Goal: Understand process/instructions: Learn how to perform a task or action

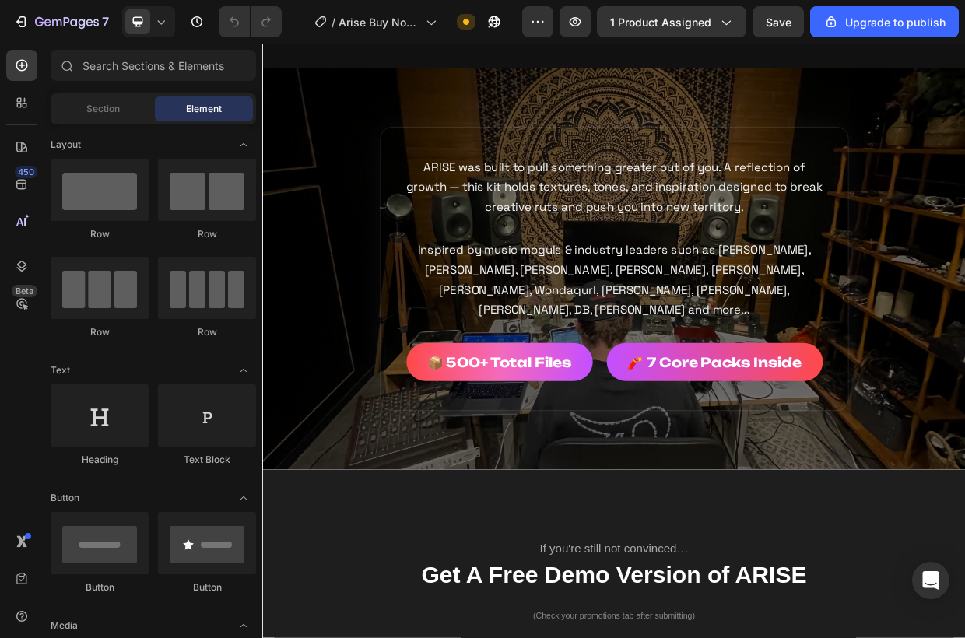
scroll to position [5871, 0]
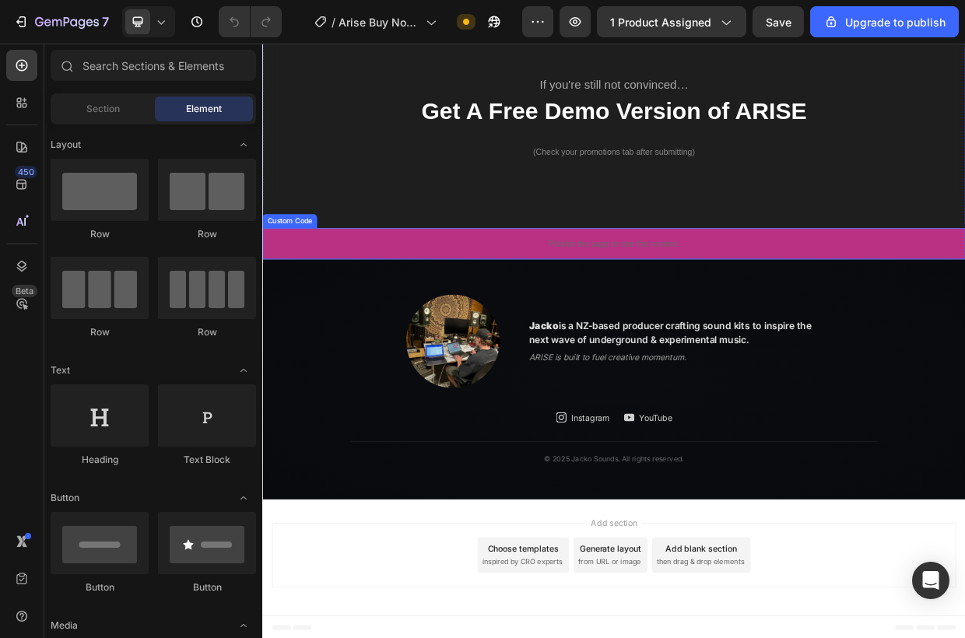
click at [929, 320] on div "Publish the page to see the content." at bounding box center [728, 309] width 933 height 41
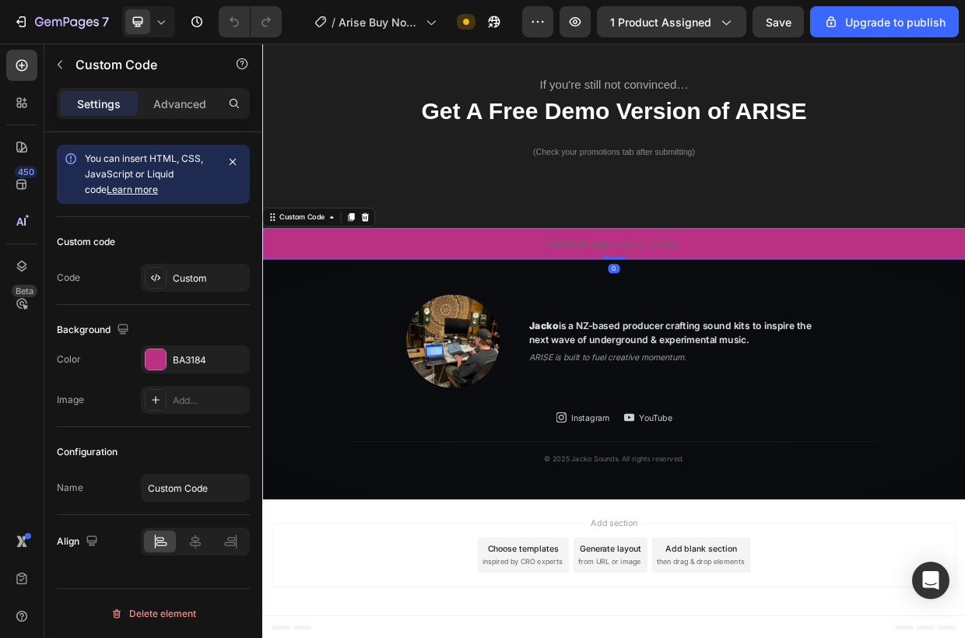
click at [930, 309] on p "Publish the page to see the content." at bounding box center [728, 310] width 933 height 16
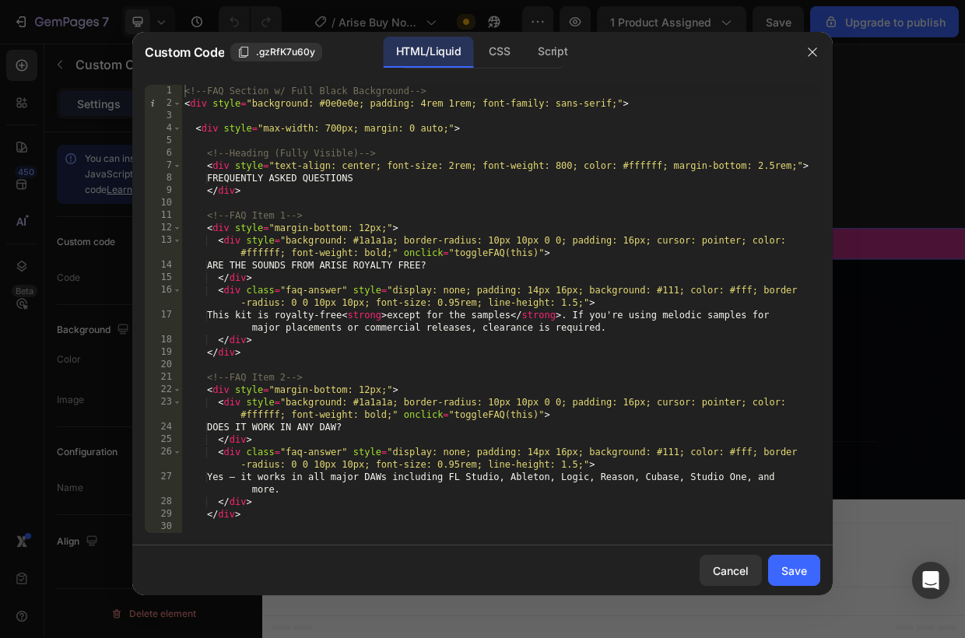
click at [495, 292] on div "<!-- FAQ Section w/ Full Black Background --> < div style = "background: #0e0e0…" at bounding box center [500, 321] width 639 height 473
type textarea "</script>"
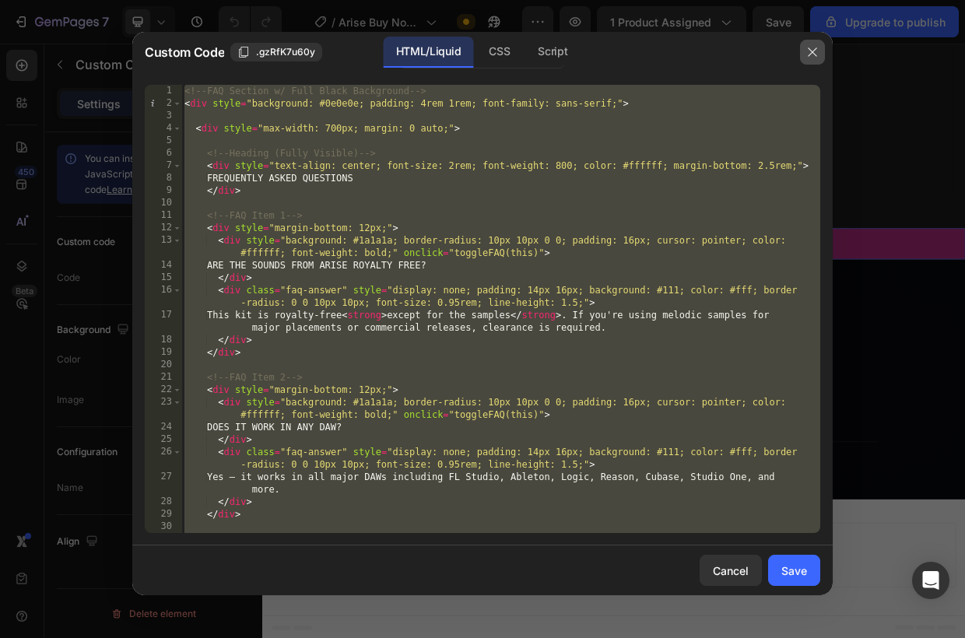
click at [821, 48] on button "button" at bounding box center [812, 52] width 25 height 25
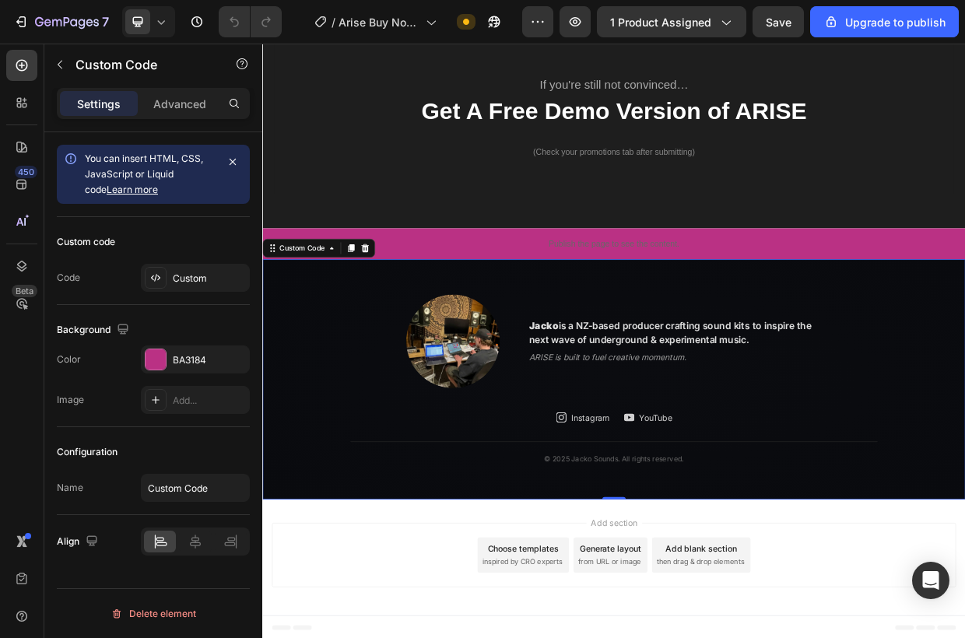
click at [973, 462] on p "ARISE is built to fuel creative momentum." at bounding box center [810, 461] width 389 height 16
click at [965, 477] on div "Jacko is a NZ-based producer crafting sound kits to inspire the next wave of un…" at bounding box center [729, 439] width 700 height 124
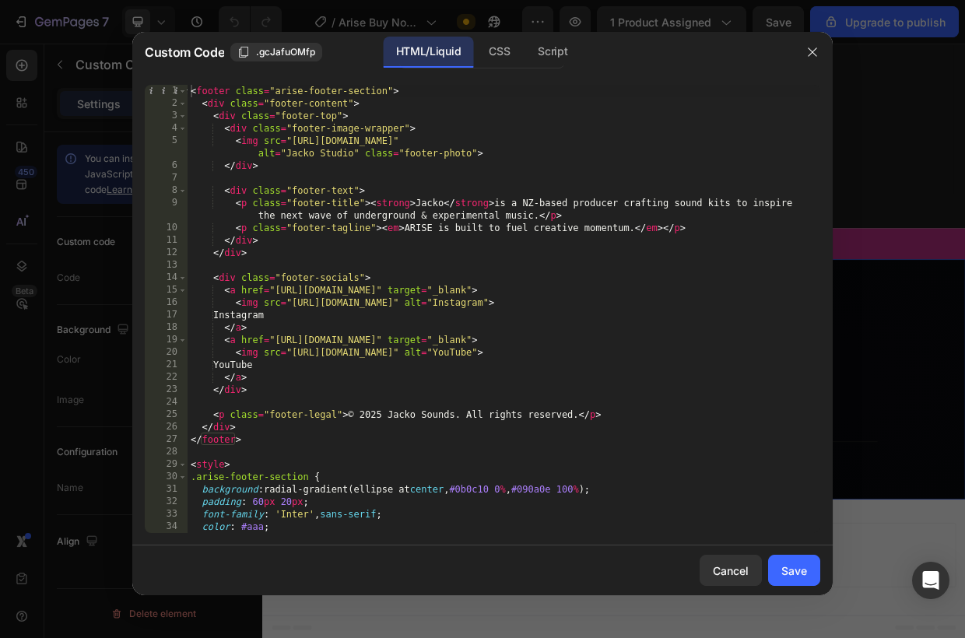
click at [460, 221] on div "< footer class = "arise-footer-section" > < div class = "footer-content" > < di…" at bounding box center [503, 321] width 632 height 473
type textarea "</style>"
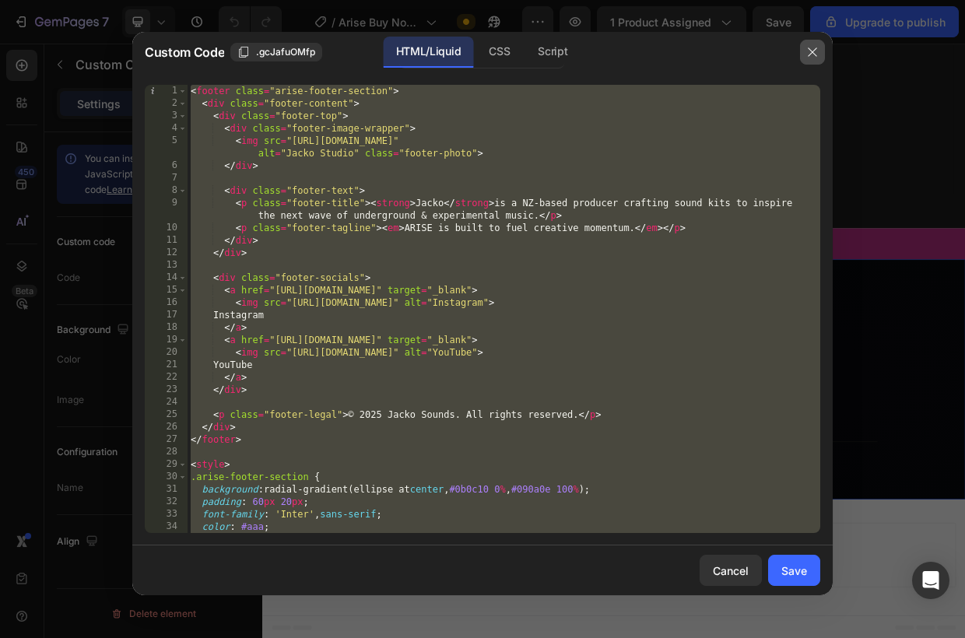
click at [810, 46] on icon "button" at bounding box center [812, 52] width 12 height 12
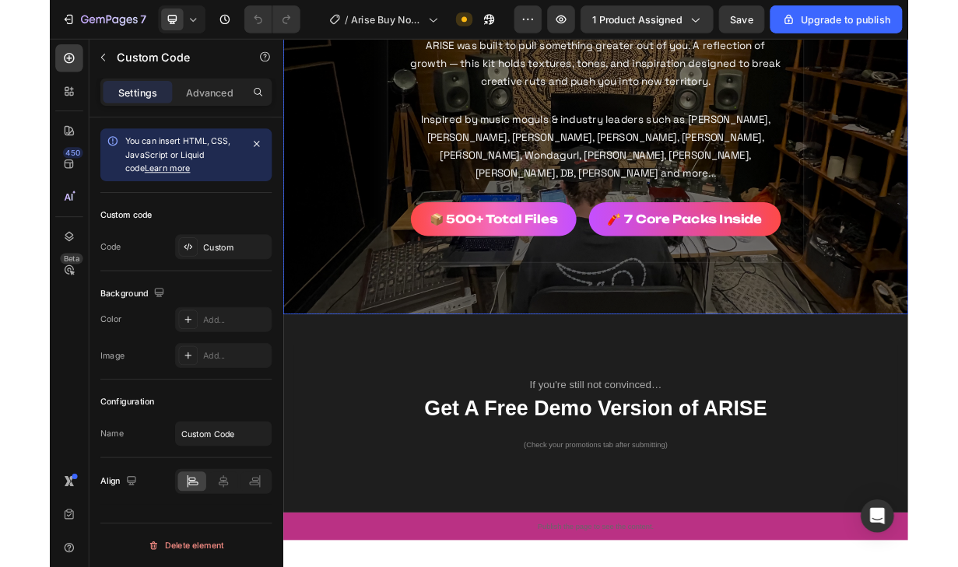
scroll to position [5550, 0]
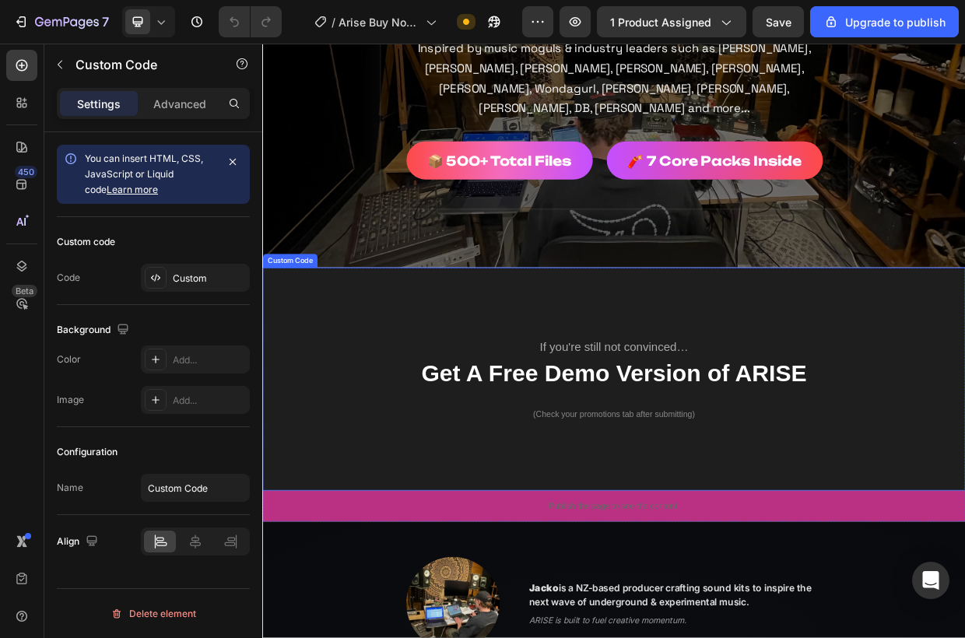
click at [941, 396] on div "If you're still not convinced… Get A Free Demo Version of ARISE (Check your pro…" at bounding box center [729, 489] width 902 height 203
click at [941, 395] on div "If you're still not convinced… Get A Free Demo Version of ARISE (Check your pro…" at bounding box center [729, 489] width 902 height 203
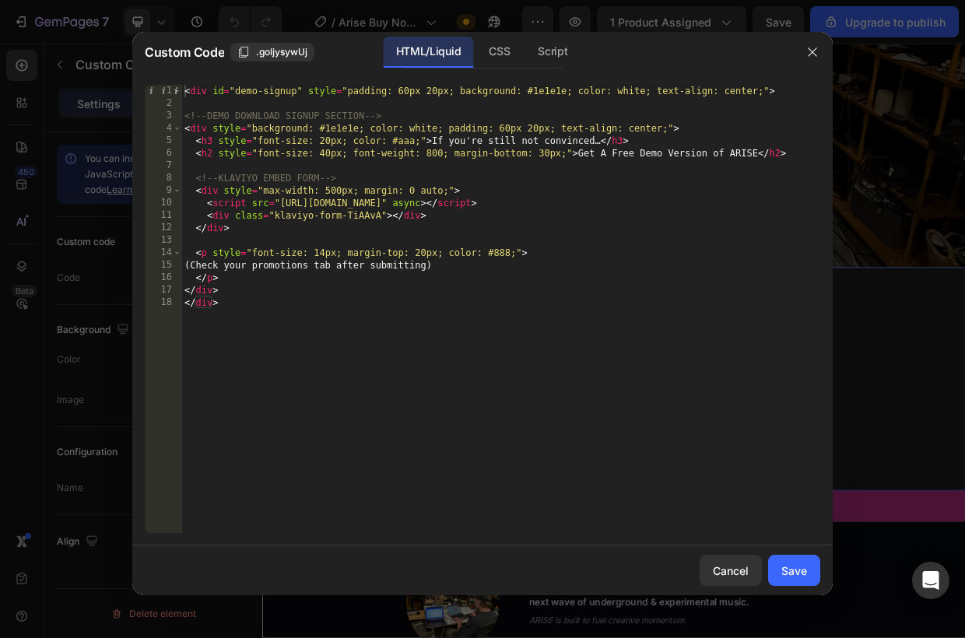
click at [642, 300] on div "< div id = "demo-signup" style = "padding: 60px 20px; background: #1e1e1e; colo…" at bounding box center [500, 321] width 639 height 473
type textarea "</div> </div>"
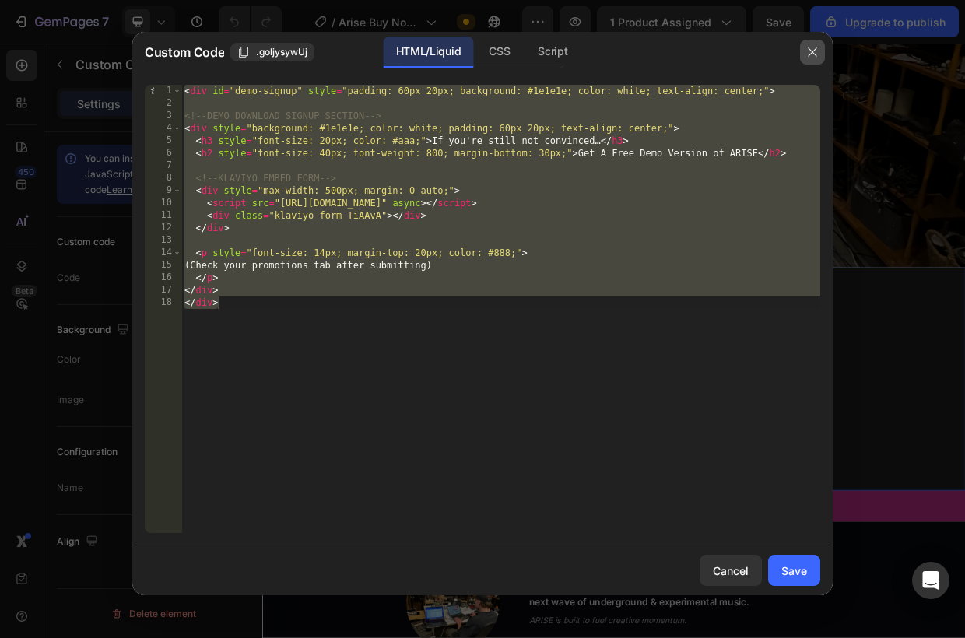
click at [812, 47] on icon "button" at bounding box center [812, 52] width 12 height 12
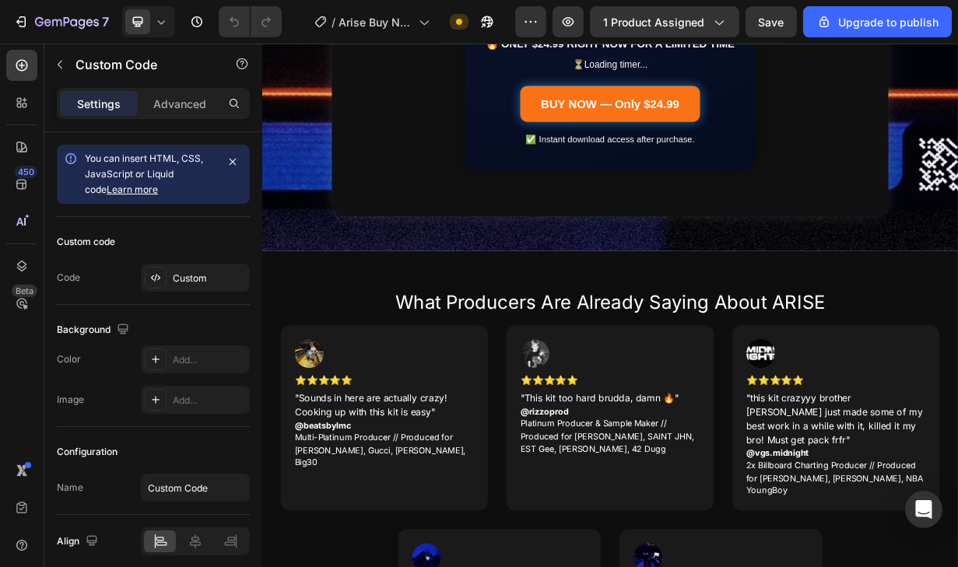
scroll to position [3241, 0]
